Goal: Task Accomplishment & Management: Use online tool/utility

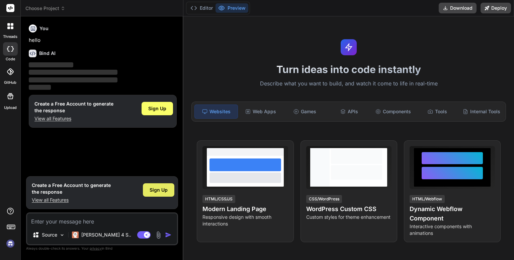
click at [166, 191] on span "Sign Up" at bounding box center [159, 189] width 18 height 7
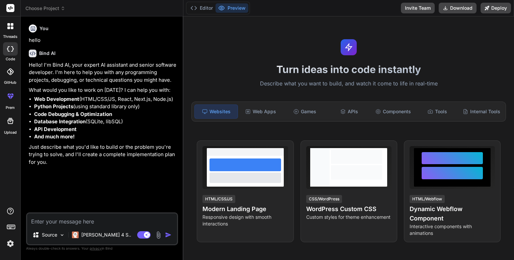
type textarea "x"
click at [75, 222] on textarea at bounding box center [102, 219] width 150 height 12
type textarea "n"
type textarea "x"
type textarea "ne"
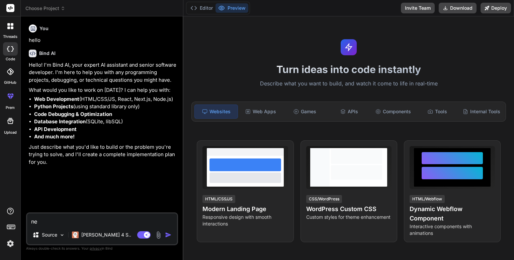
type textarea "x"
type textarea "nee"
type textarea "x"
type textarea "need"
type textarea "x"
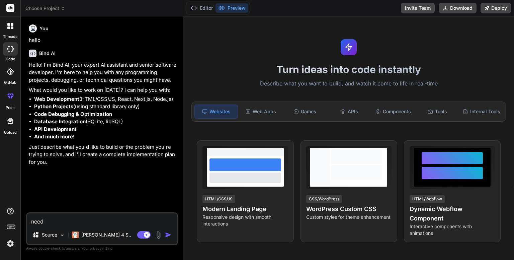
type textarea "need"
type textarea "x"
type textarea "need t"
type textarea "x"
type textarea "need to"
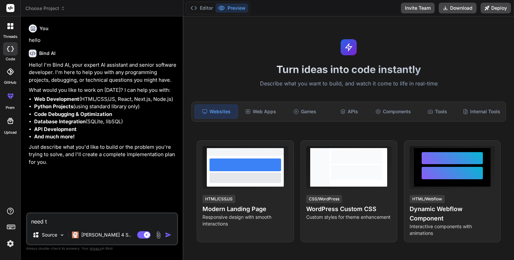
type textarea "x"
type textarea "need to"
type textarea "x"
type textarea "need to b"
type textarea "x"
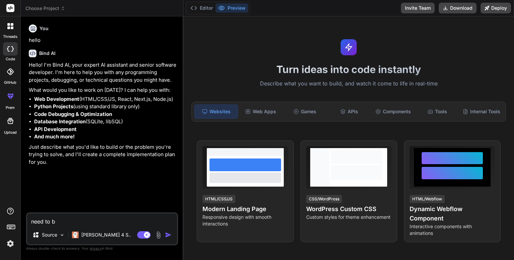
type textarea "need to bi"
type textarea "x"
type textarea "need to bi="
type textarea "x"
type textarea "need to bi"
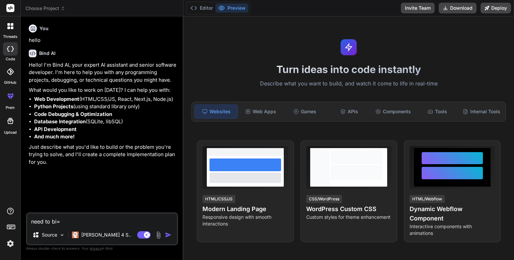
type textarea "x"
type textarea "need to b"
type textarea "x"
type textarea "need to bu"
type textarea "x"
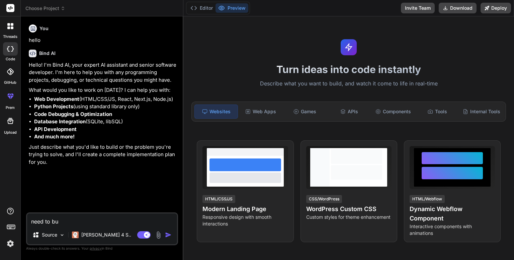
type textarea "need to [PERSON_NAME]"
type textarea "x"
type textarea "need to buil"
type textarea "x"
type textarea "need to build"
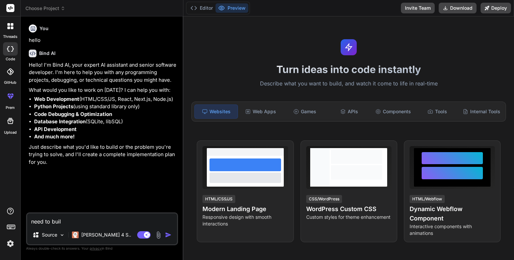
type textarea "x"
type textarea "need to build"
type textarea "x"
type textarea "need to build a"
type textarea "x"
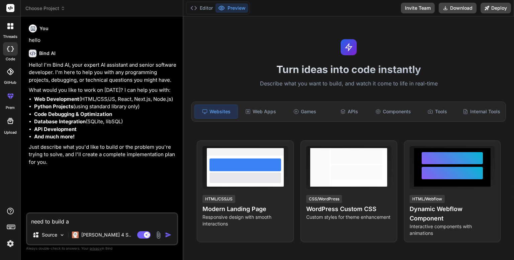
type textarea "need to build a"
type textarea "x"
type textarea "need to build a w"
type textarea "x"
type textarea "need to build a we"
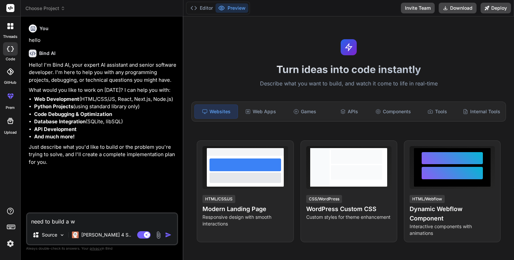
type textarea "x"
type textarea "need to build a web"
type textarea "x"
type textarea "need to build a web"
type textarea "x"
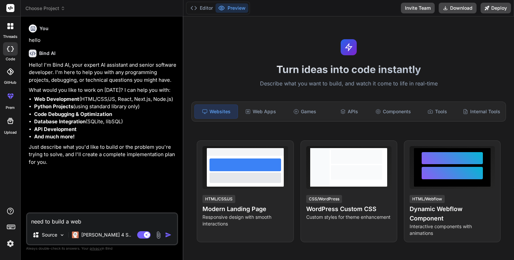
type textarea "need to build a web w"
type textarea "x"
type textarea "need to build a web wh"
type textarea "x"
type textarea "need to build a web whi"
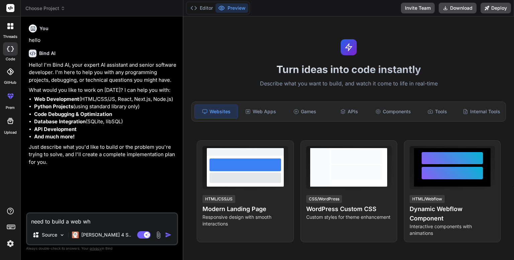
type textarea "x"
type textarea "need to build a web whic"
type textarea "x"
type textarea "need to build a web which"
type textarea "x"
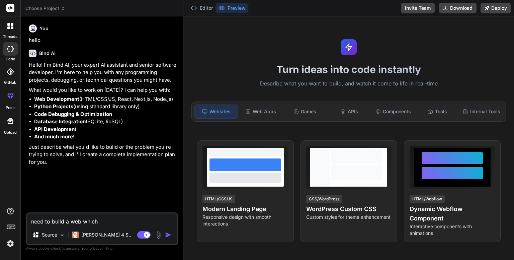
type textarea "need to build a web which"
type textarea "x"
type textarea "need to build a web which i"
type textarea "x"
type textarea "need to build a web which is"
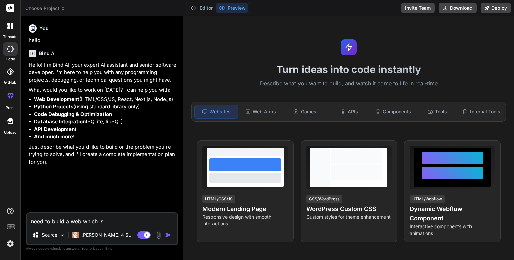
type textarea "x"
type textarea "need to build a web which is"
type textarea "x"
type textarea "need to build a web which is a"
type textarea "x"
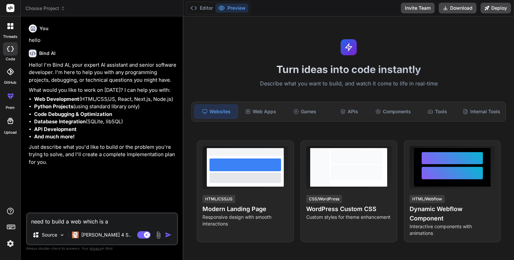
type textarea "need to build a web which is ac"
type textarea "x"
type textarea "need to build a web which is acc"
type textarea "x"
type textarea "need to build a web which is acce"
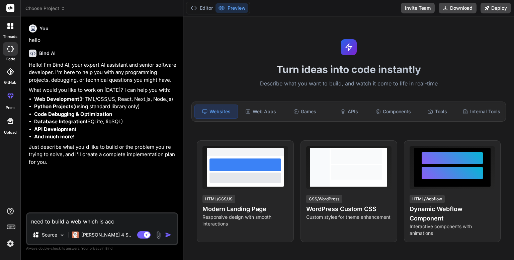
type textarea "x"
type textarea "need to build a web which is acces"
type textarea "x"
type textarea "need to build a web which is accesa"
type textarea "x"
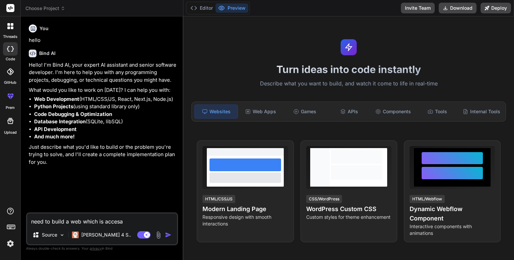
type textarea "need to build a web which is accesab"
type textarea "x"
type textarea "need to build a web which is accesabl"
type textarea "x"
type textarea "need to build a web which is accesable"
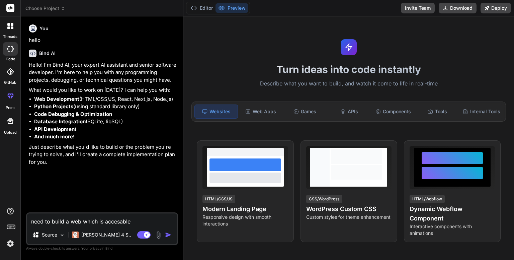
type textarea "x"
type textarea "need to build a web which is accesable"
type textarea "x"
type textarea "need to build a web which is accesable t"
type textarea "x"
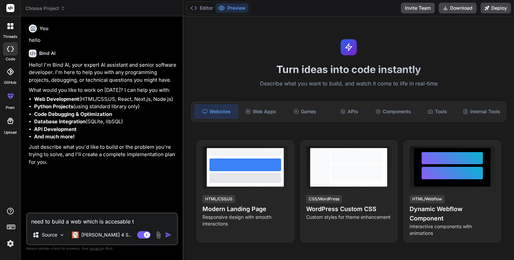
type textarea "need to build a web which is accesable th"
type textarea "x"
type textarea "need to build a web which is accesable thr"
type textarea "x"
type textarea "need to build a web which is accesable thro"
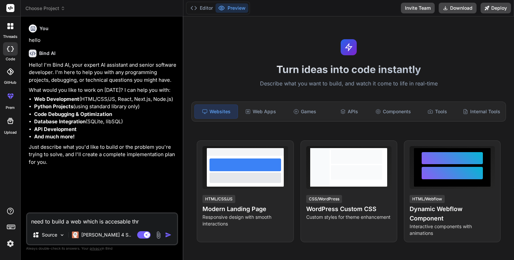
type textarea "x"
type textarea "need to build a web which is accesable throu"
type textarea "x"
type textarea "need to build a web which is accesable throug"
type textarea "x"
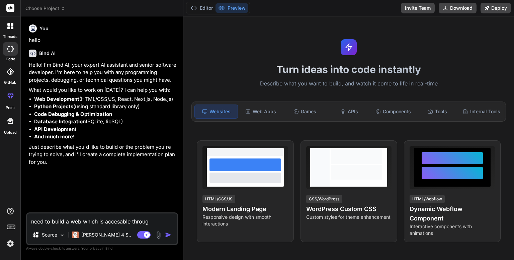
type textarea "need to build a web which is accesable through"
type textarea "x"
type textarea "need to build a web which is accesable through"
type textarea "x"
type textarea "need to build a web which is accesable through i"
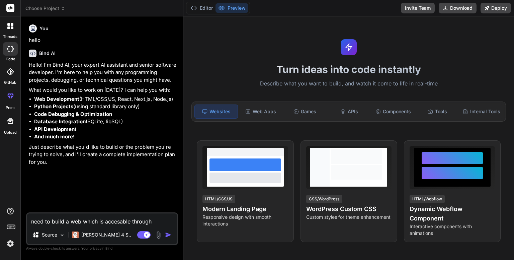
type textarea "x"
type textarea "need to build a web which is accesable through in"
type textarea "x"
type textarea "need to build a web which is accesable through int"
type textarea "x"
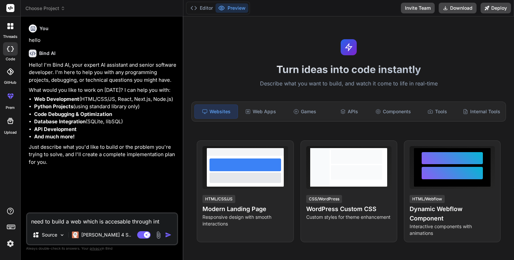
type textarea "need to build a web which is accesable through inte"
type textarea "x"
type textarea "need to build a web which is accesable through inter"
type textarea "x"
type textarea "need to build a web which is accesable through inter"
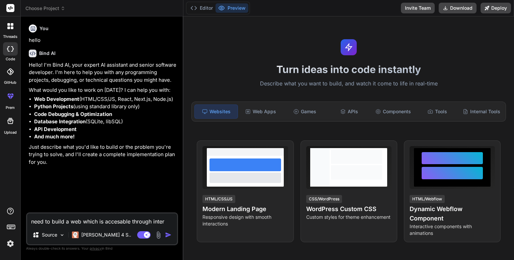
type textarea "x"
type textarea "need to build a web which is accesable through inter n"
type textarea "x"
type textarea "need to build a web which is accesable through inter ne"
type textarea "x"
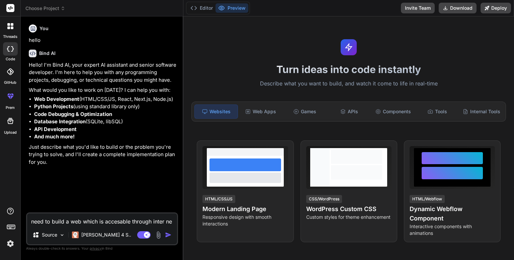
type textarea "need to build a web which is accesable through inter ner"
type textarea "x"
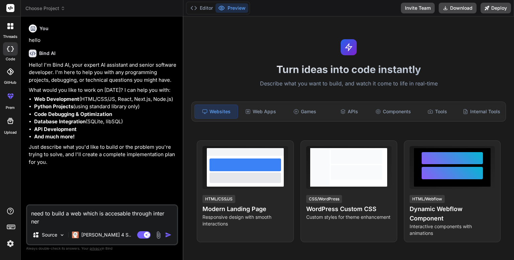
type textarea "need to build a web which is accesable through inter ner]"
type textarea "x"
type textarea "need to build a web which is accesable through inter ner]t"
type textarea "x"
type textarea "need to build a web which is accesable through inter ner]"
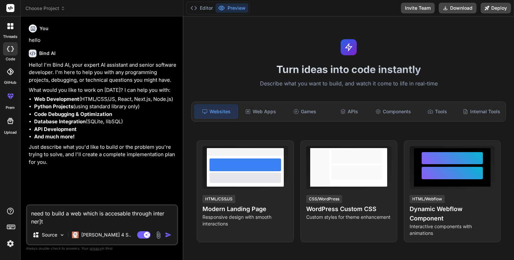
type textarea "x"
type textarea "need to build a web which is accesable through inter ner"
type textarea "x"
type textarea "need to build a web which is accesable through inter ne"
type textarea "x"
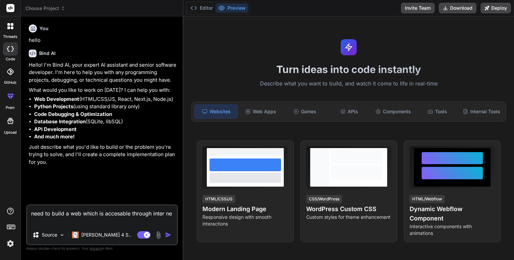
type textarea "need to build a web which is accesable through inter net"
type textarea "x"
type textarea "need to build a web which is accesable through inter net"
type textarea "x"
type textarea "need to build a web which is accesable through inter net a"
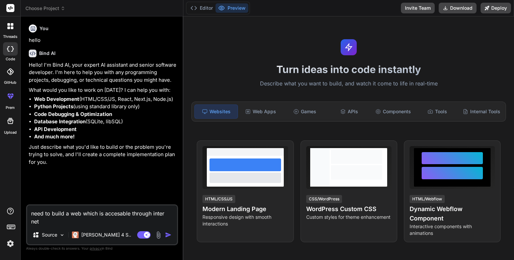
type textarea "x"
type textarea "need to build a web which is accesable through inter net an"
type textarea "x"
type textarea "need to build a web which is accesable through inter net and"
type textarea "x"
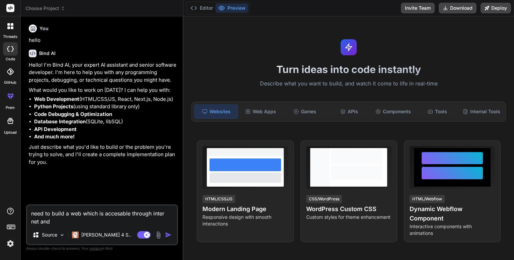
type textarea "need to build a web which is accesable through inter net and"
type textarea "x"
type textarea "need to build a web which is accesable through inter net and i"
type textarea "x"
type textarea "need to build a web which is accesable through inter net and it"
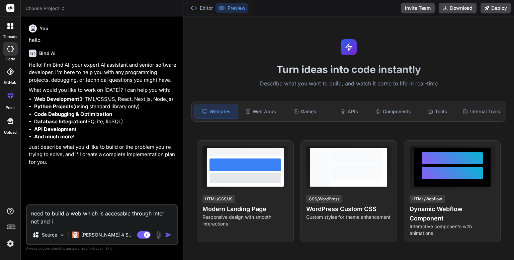
type textarea "x"
type textarea "need to build a web which is accesable through inter net and it"
type textarea "x"
type textarea "need to build a web which is accesable through inter net and it s"
type textarea "x"
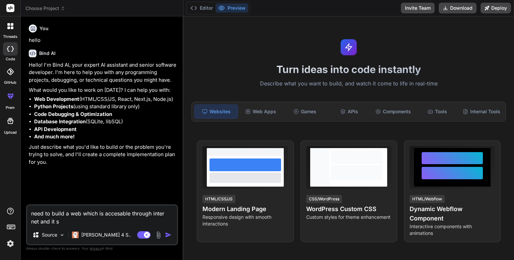
type textarea "need to build a web which is accesable through inter net and it so"
type textarea "x"
type textarea "need to build a web which is accesable through inter net and it s"
type textarea "x"
type textarea "need to build a web which is accesable through inter net and it sh"
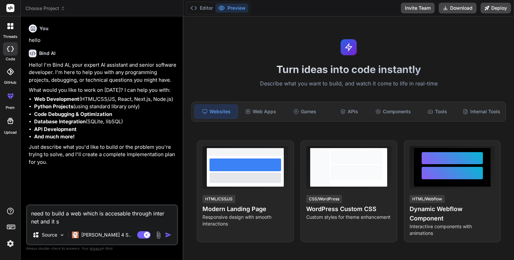
type textarea "x"
type textarea "need to build a web which is accesable through inter net and it sho"
type textarea "x"
type textarea "need to build a web which is accesable through inter net and it shou"
type textarea "x"
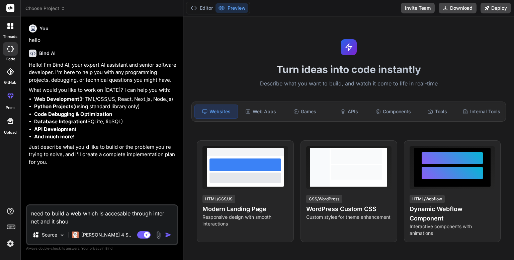
type textarea "need to build a web which is accesable through inter net and it shoul"
type textarea "x"
type textarea "need to build a web which is accesable through inter net and it should"
type textarea "x"
type textarea "need to build a web which is accesable through inter net and it should"
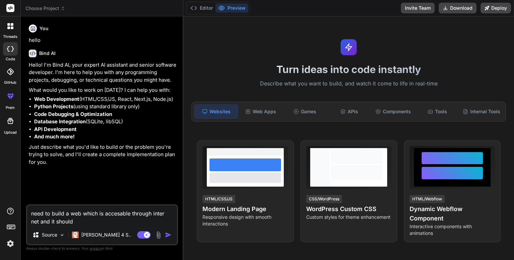
type textarea "x"
type textarea "need to build a web which is accesable through inter net and it should a"
type textarea "x"
type textarea "need to build a web which is accesable through inter net and it should a"
type textarea "x"
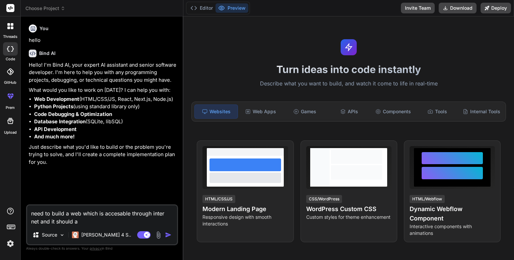
type textarea "need to build a web which is accesable through inter net and it should a b"
type textarea "x"
type textarea "need to build a web which is accesable through inter net and it should a bl"
type textarea "x"
type textarea "need to build a web which is accesable through inter net and it should a blo"
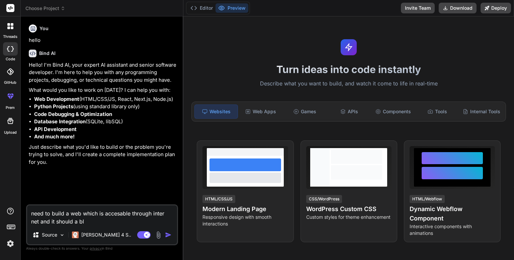
type textarea "x"
type textarea "need to build a web which is accesable through inter net and it should a blof"
type textarea "x"
type textarea "need to build a web which is accesable through inter net and it should a blof="
type textarea "x"
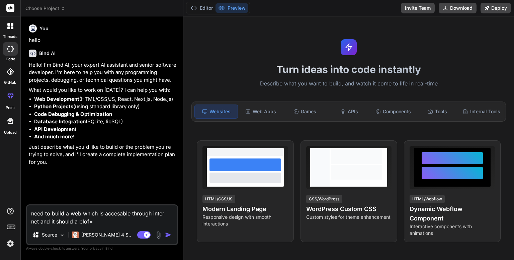
type textarea "need to build a web which is accesable through inter net and it should a blof=f"
type textarea "x"
type textarea "need to build a web which is accesable through inter net and it should a blof=f="
type textarea "x"
type textarea "need to build a web which is accesable through inter net and it should a blof=f"
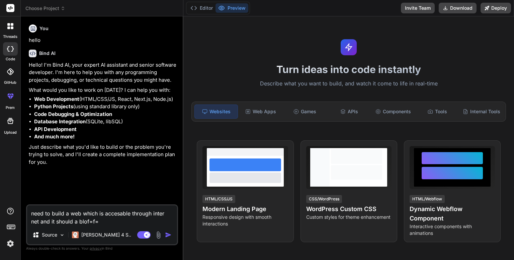
type textarea "x"
type textarea "need to build a web which is accesable through inter net and it should a blof="
type textarea "x"
type textarea "need to build a web which is accesable through inter net and it should a blof"
type textarea "x"
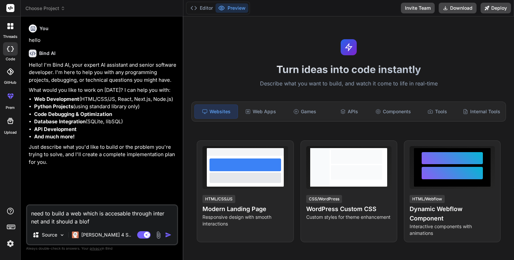
type textarea "need to build a web which is accesable through inter net and it should a blo"
type textarea "x"
type textarea "need to build a web which is accesable through inter net and it should a blog"
type textarea "x"
type textarea "need to build a web which is accesable through inter net and it should a blog"
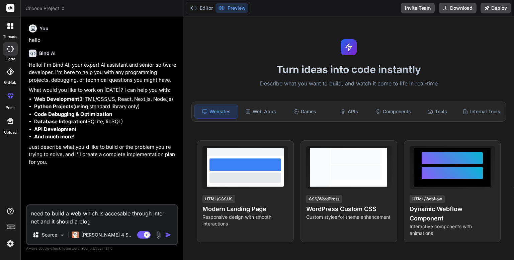
type textarea "x"
type textarea "need to build a web which is accesable through inter net and it should a blog w"
type textarea "x"
type textarea "need to build a web which is accesable through inter net and it should a blog we"
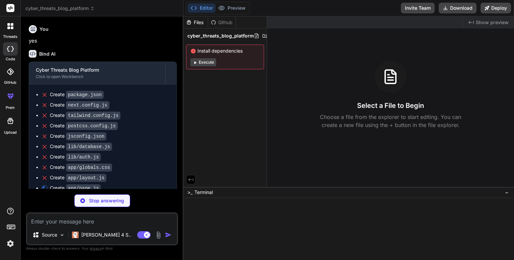
scroll to position [430, 0]
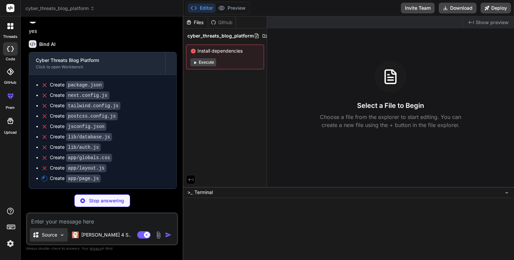
click at [58, 230] on div "Source" at bounding box center [49, 234] width 38 height 13
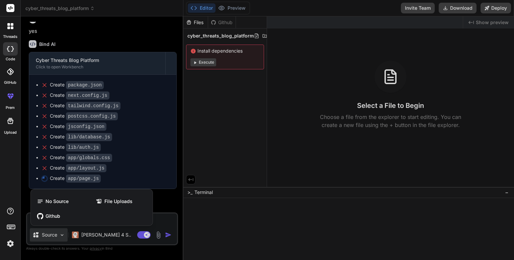
click at [58, 230] on div at bounding box center [257, 130] width 514 height 260
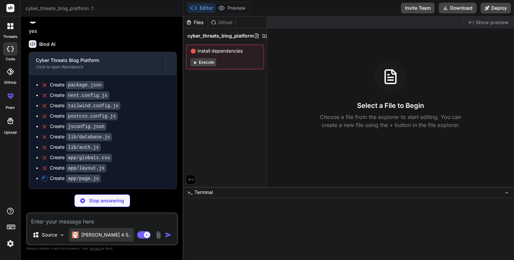
click at [84, 228] on div "[PERSON_NAME] 4 S.." at bounding box center [101, 234] width 65 height 13
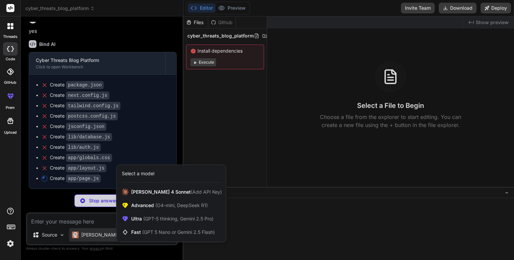
click at [84, 228] on div at bounding box center [257, 130] width 514 height 260
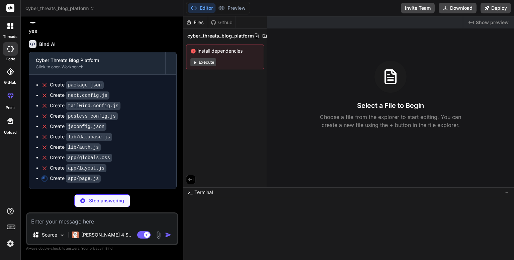
click at [391, 77] on icon at bounding box center [390, 77] width 5 height 0
click at [209, 35] on div "Files Github cyber_threats_blog_platform Install dependencies Execute" at bounding box center [224, 44] width 83 height 56
click at [209, 35] on span "cyber_threats_blog_platform" at bounding box center [220, 35] width 67 height 7
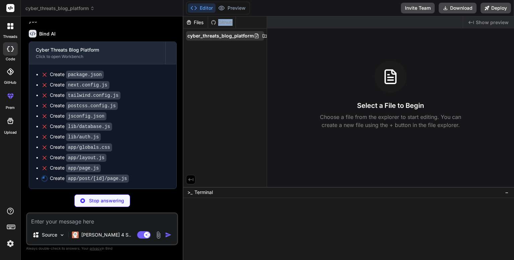
click at [262, 36] on icon at bounding box center [264, 35] width 5 height 5
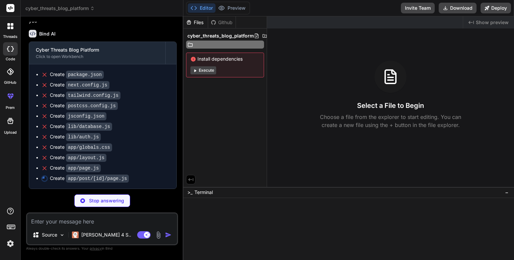
scroll to position [440, 0]
click at [126, 99] on div "Create tailwind.config.js" at bounding box center [105, 95] width 128 height 7
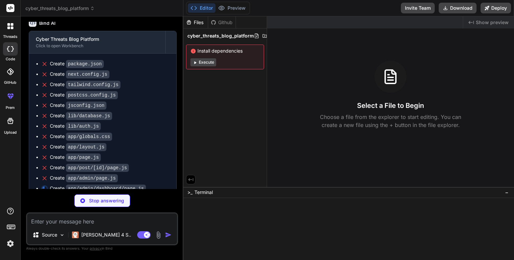
click at [86, 214] on textarea at bounding box center [102, 219] width 150 height 12
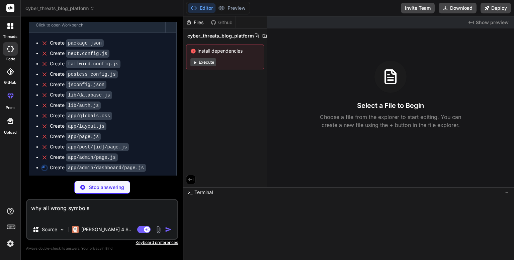
click at [103, 184] on p "Stop answering" at bounding box center [106, 187] width 35 height 7
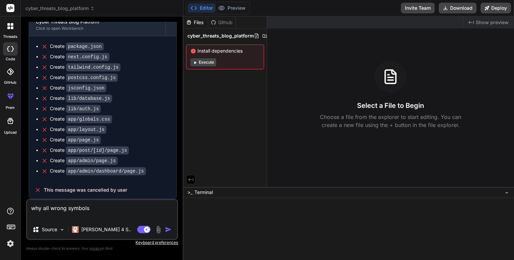
scroll to position [468, 0]
click at [170, 229] on img "button" at bounding box center [168, 229] width 7 height 7
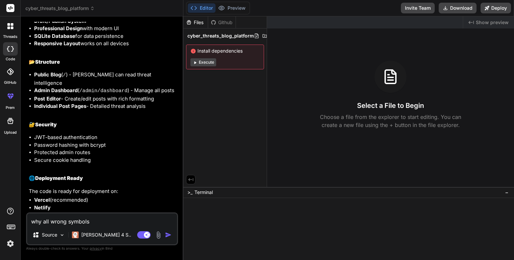
scroll to position [1012, 0]
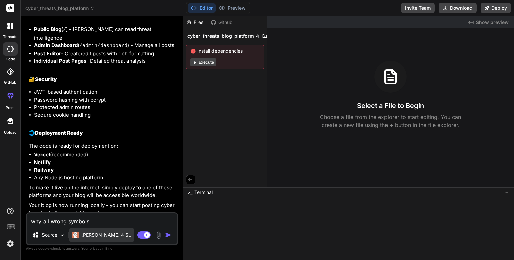
click at [90, 236] on p "[PERSON_NAME] 4 S.." at bounding box center [106, 234] width 50 height 7
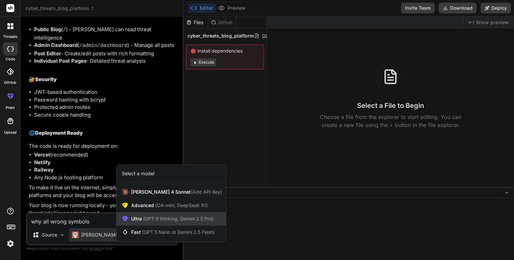
click at [134, 218] on span "Ultra (GPT-5 thinking, Gemini 2.5 Pro)" at bounding box center [172, 218] width 82 height 7
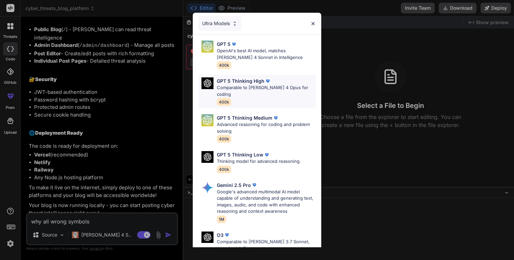
click at [235, 89] on p "Comparable to [PERSON_NAME] 4 Opus for coding" at bounding box center [266, 90] width 99 height 13
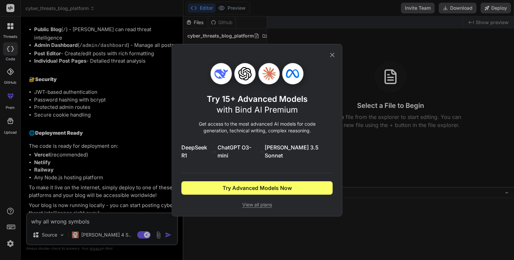
click at [334, 56] on icon at bounding box center [331, 54] width 7 height 7
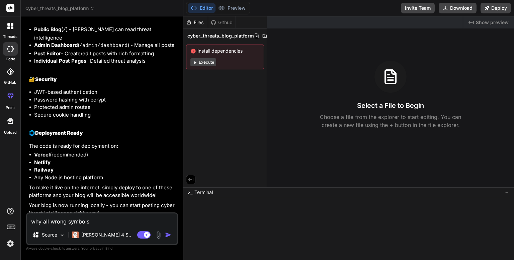
click at [106, 222] on textarea "why all wrong symbols" at bounding box center [102, 219] width 150 height 12
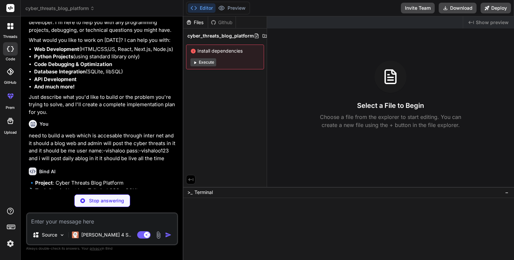
scroll to position [50, 0]
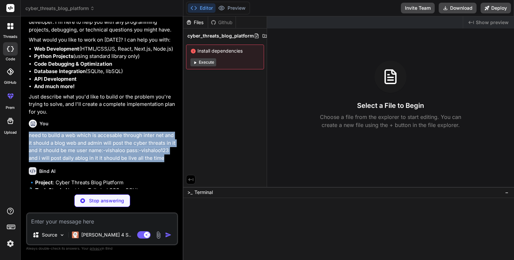
drag, startPoint x: 164, startPoint y: 157, endPoint x: 27, endPoint y: 134, distance: 138.4
click at [27, 134] on div "You hello Bind AI Hello! I'm Bind AI, your expert AI assistant and senior softw…" at bounding box center [102, 105] width 151 height 167
copy p "need to build a web which is accesable through inter net and it should a blog w…"
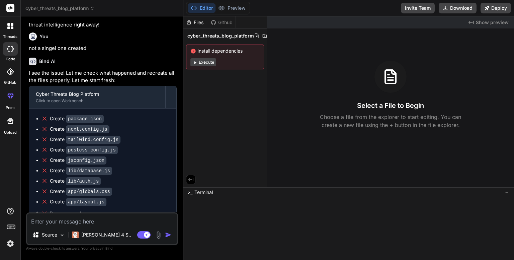
scroll to position [1277, 0]
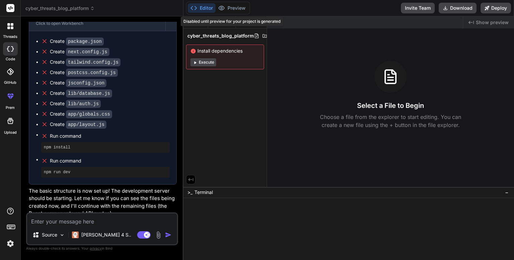
click at [222, 20] on div "Disabled until preview for your project is generated" at bounding box center [232, 21] width 102 height 9
click at [402, 79] on div at bounding box center [390, 77] width 32 height 32
click at [257, 36] on icon at bounding box center [257, 35] width 4 height 5
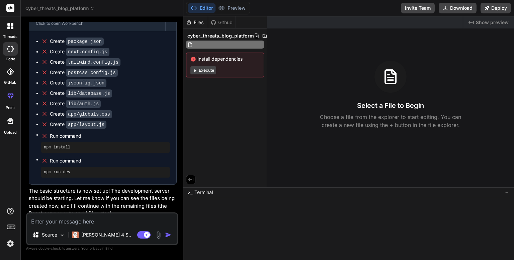
click at [217, 43] on input "text" at bounding box center [230, 44] width 73 height 8
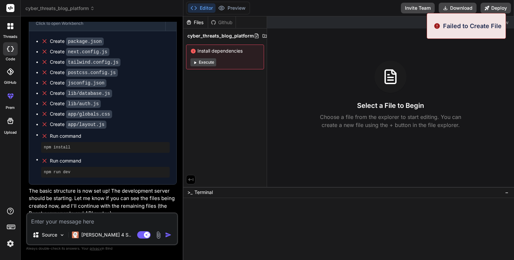
click at [215, 54] on div "Install dependencies Execute" at bounding box center [225, 56] width 78 height 25
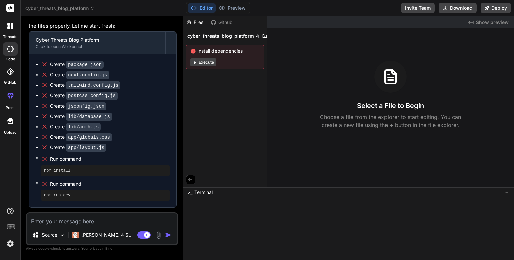
scroll to position [1254, 0]
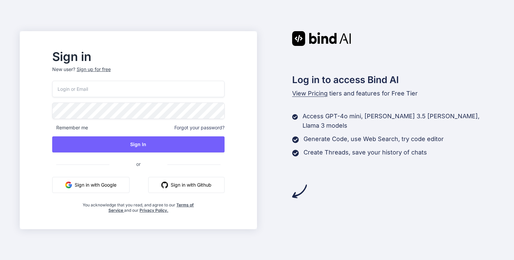
click at [129, 188] on button "Sign in with Google" at bounding box center [90, 185] width 77 height 16
